Goal: Information Seeking & Learning: Learn about a topic

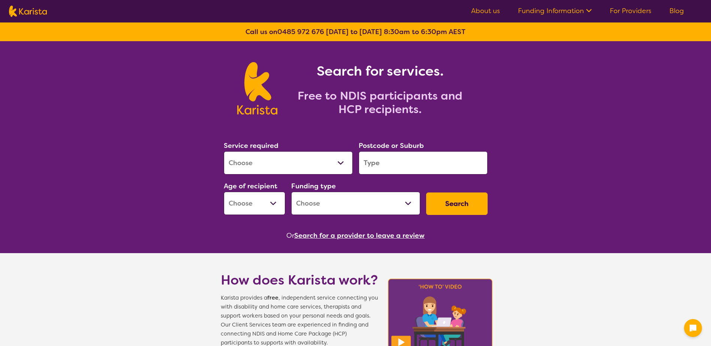
click at [328, 160] on select "Allied Health Assistant Assessment ([MEDICAL_DATA] or [MEDICAL_DATA]) Behaviour…" at bounding box center [288, 162] width 129 height 23
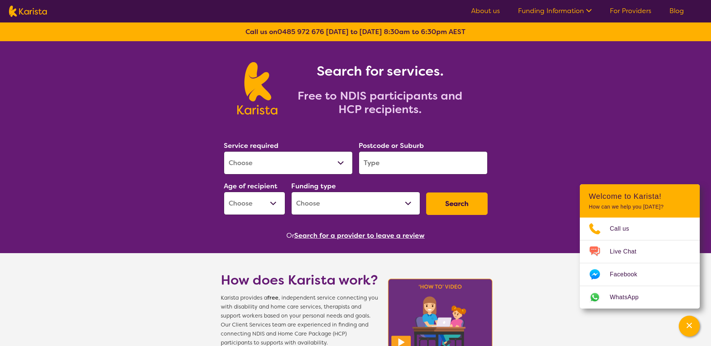
select select "NDIS Plan management"
click at [224, 151] on select "Allied Health Assistant Assessment ([MEDICAL_DATA] or [MEDICAL_DATA]) Behaviour…" at bounding box center [288, 162] width 129 height 23
select select "NDIS"
click at [390, 173] on input "search" at bounding box center [423, 162] width 129 height 23
click at [269, 214] on div "Age of recipient Early Childhood - 0 to 9 Child - 10 to 11 Adolescent - 12 to 1…" at bounding box center [254, 198] width 67 height 40
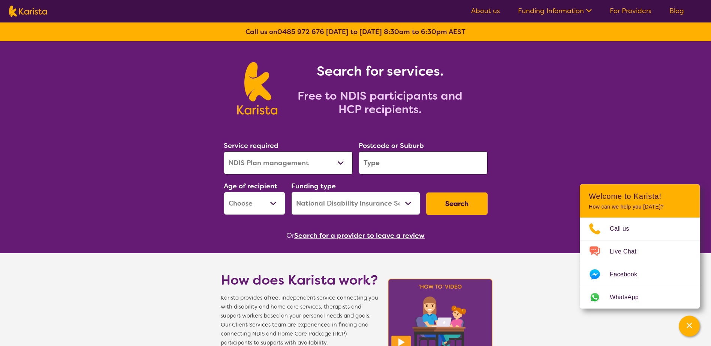
click at [268, 208] on select "Early Childhood - 0 to 9 Child - 10 to 11 Adolescent - 12 to 17 Adult - 18 to 6…" at bounding box center [254, 203] width 61 height 23
select select "AD"
click at [224, 192] on select "Early Childhood - 0 to 9 Child - 10 to 11 Adolescent - 12 to 17 Adult - 18 to 6…" at bounding box center [254, 203] width 61 height 23
click at [447, 202] on button "Search" at bounding box center [456, 204] width 61 height 22
click at [393, 162] on input "search" at bounding box center [423, 162] width 129 height 23
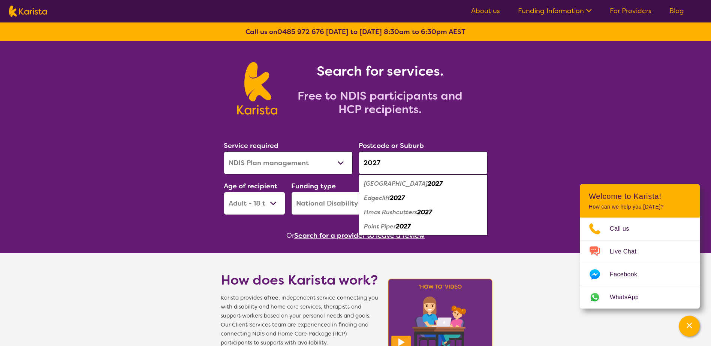
type input "2027"
click at [378, 200] on em "Edgecliff" at bounding box center [377, 198] width 26 height 8
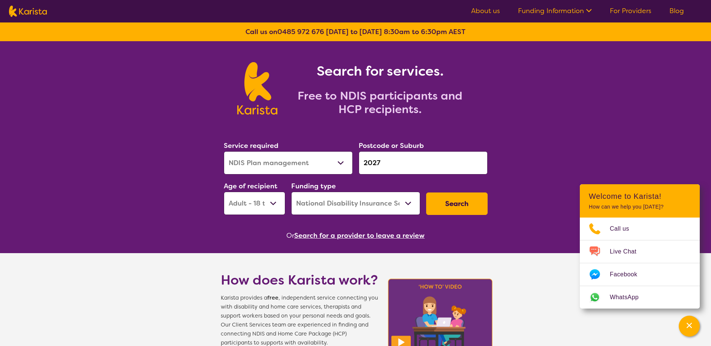
click at [456, 205] on button "Search" at bounding box center [456, 204] width 61 height 22
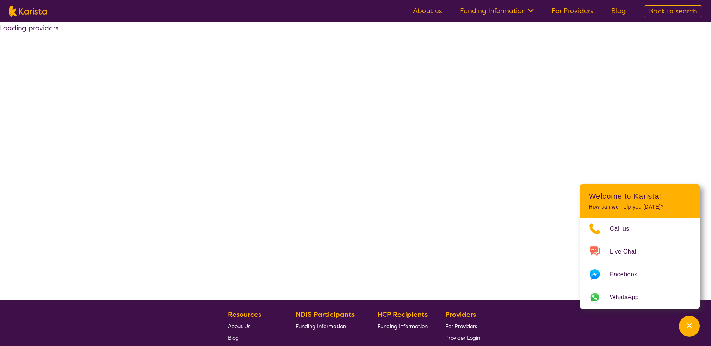
select select "by_score"
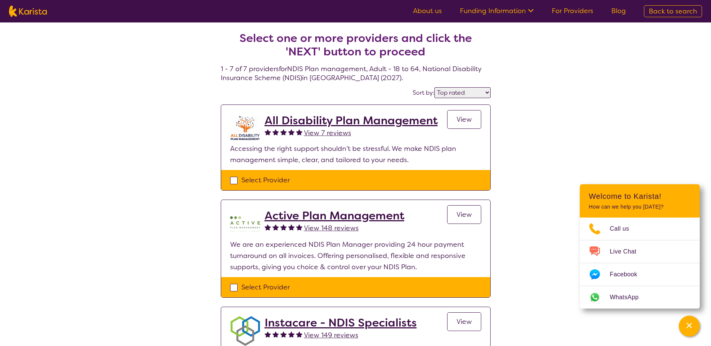
select select "NDIS Plan management"
select select "AD"
select select "NDIS"
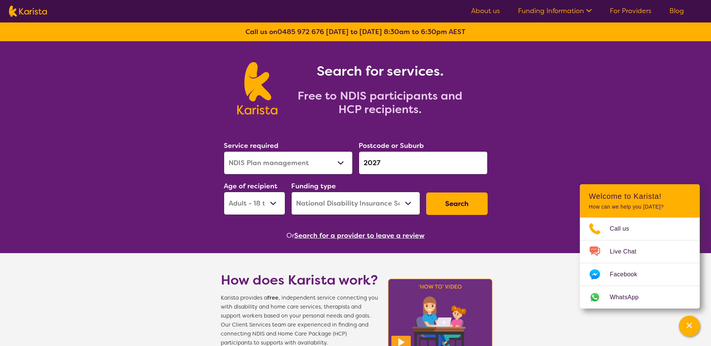
click at [396, 206] on select "Home Care Package (HCP) National Disability Insurance Scheme (NDIS) I don't know" at bounding box center [355, 203] width 129 height 23
click at [324, 163] on select "Allied Health Assistant Assessment ([MEDICAL_DATA] or [MEDICAL_DATA]) Behaviour…" at bounding box center [288, 162] width 129 height 23
select select "NDIS Support Coordination"
click at [224, 151] on select "Allied Health Assistant Assessment ([MEDICAL_DATA] or [MEDICAL_DATA]) Behaviour…" at bounding box center [288, 162] width 129 height 23
click at [447, 198] on button "Search" at bounding box center [456, 204] width 61 height 22
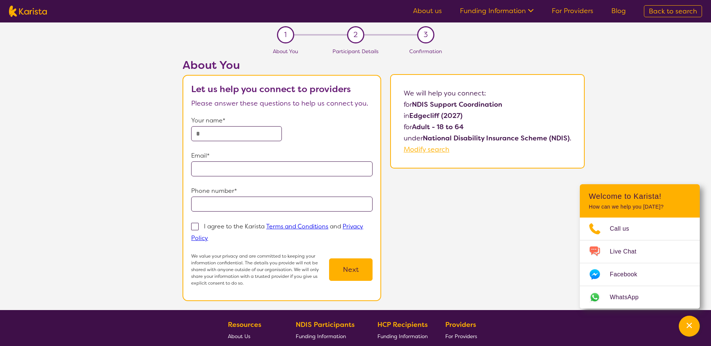
select select "NDIS Support Coordination"
select select "AD"
select select "NDIS"
